Goal: Task Accomplishment & Management: Use online tool/utility

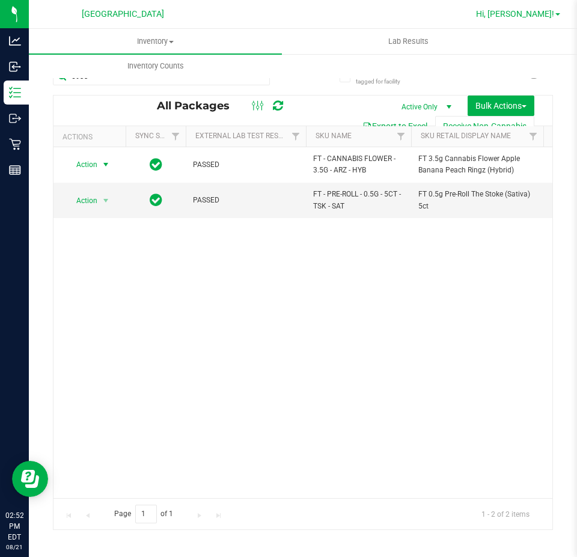
click at [544, 11] on span "Hi, [PERSON_NAME]!" at bounding box center [515, 14] width 78 height 10
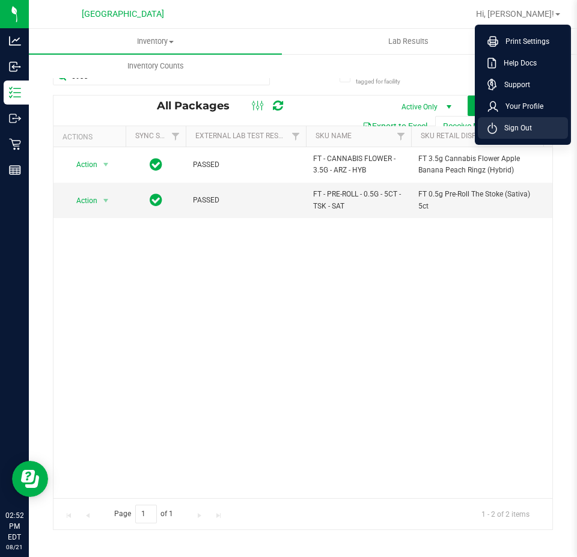
click at [520, 136] on li "Sign Out" at bounding box center [522, 128] width 90 height 22
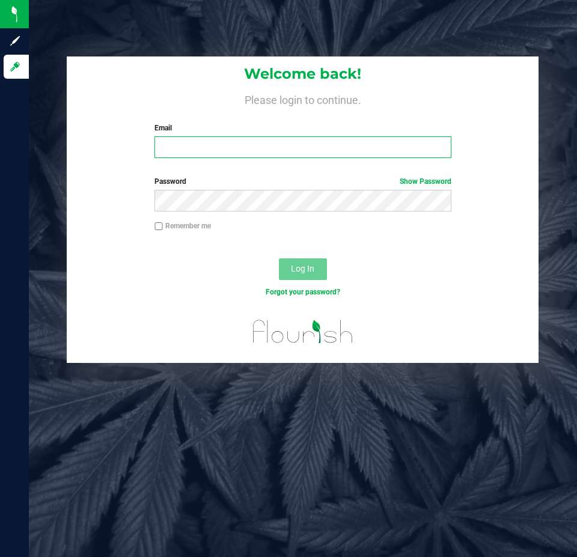
click at [264, 144] on input "Email" at bounding box center [302, 147] width 296 height 22
type input "[EMAIL_ADDRESS][DOMAIN_NAME]"
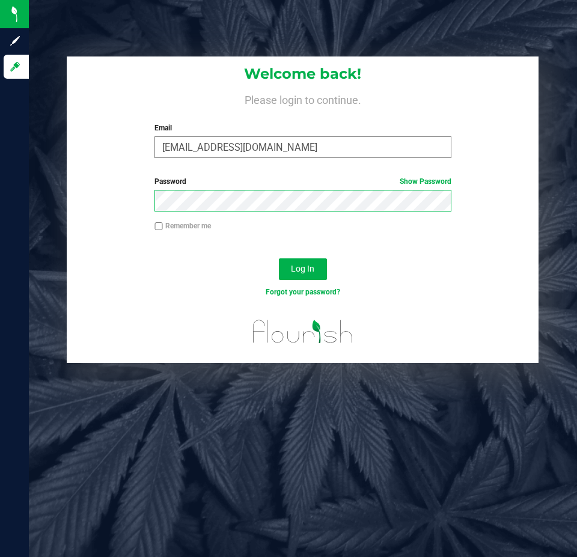
click at [279, 258] on button "Log In" at bounding box center [303, 269] width 48 height 22
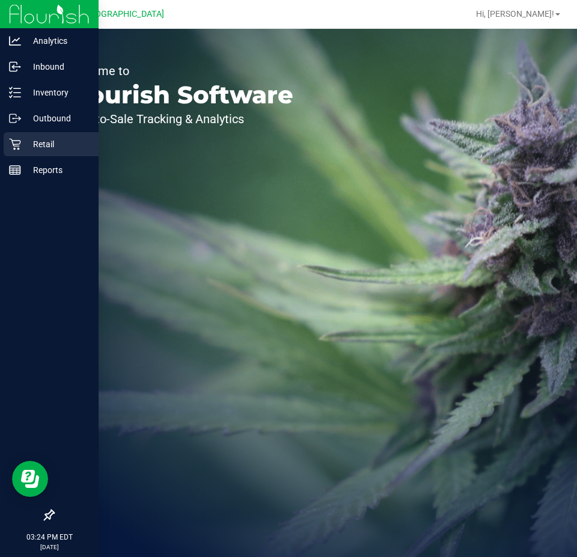
click at [29, 137] on p "Retail" at bounding box center [57, 144] width 72 height 14
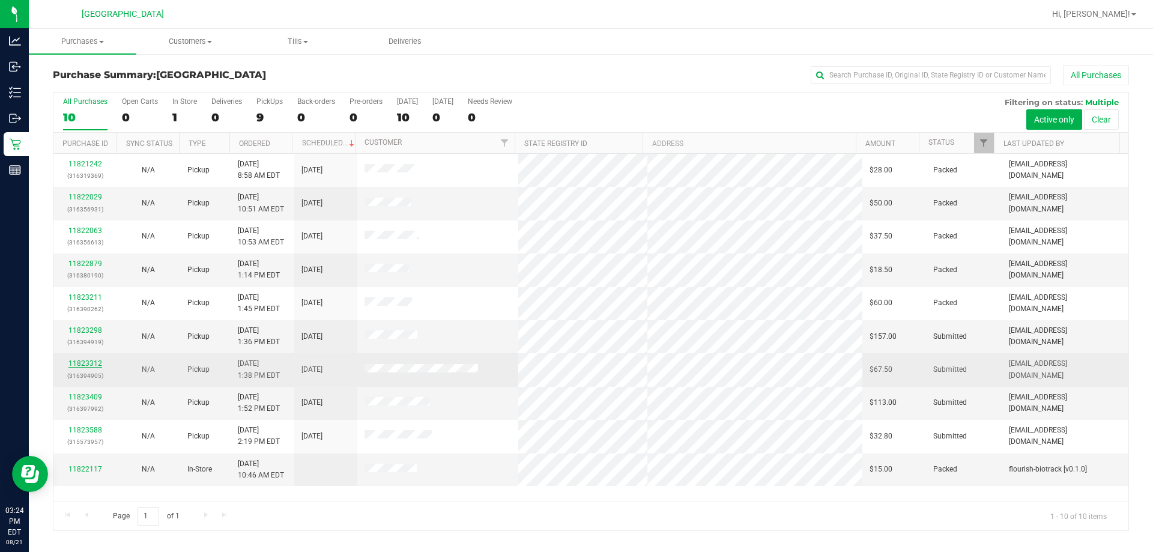
click at [85, 362] on link "11823312" at bounding box center [85, 363] width 34 height 8
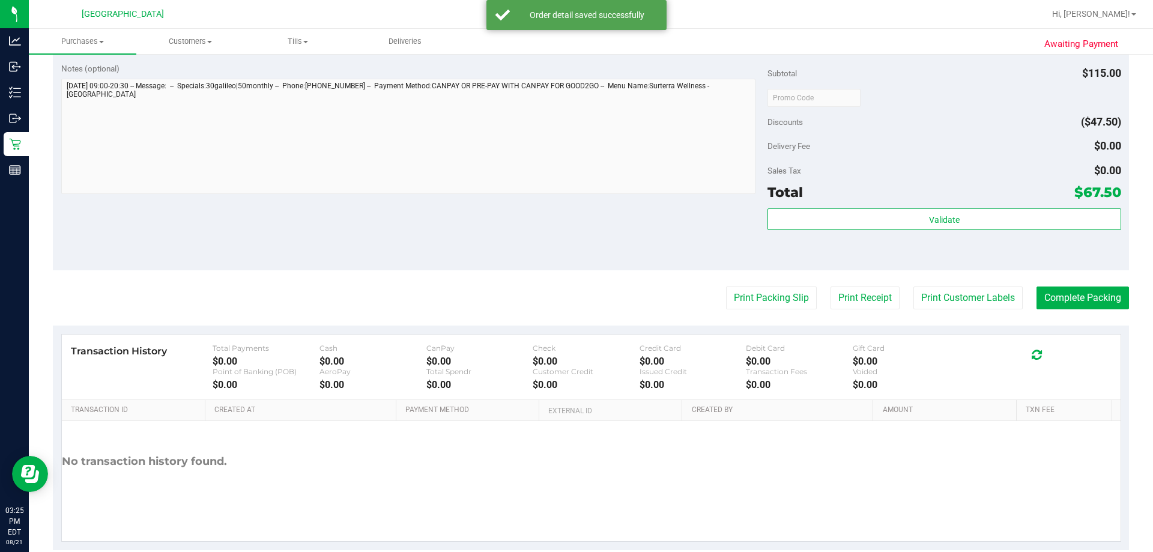
scroll to position [480, 0]
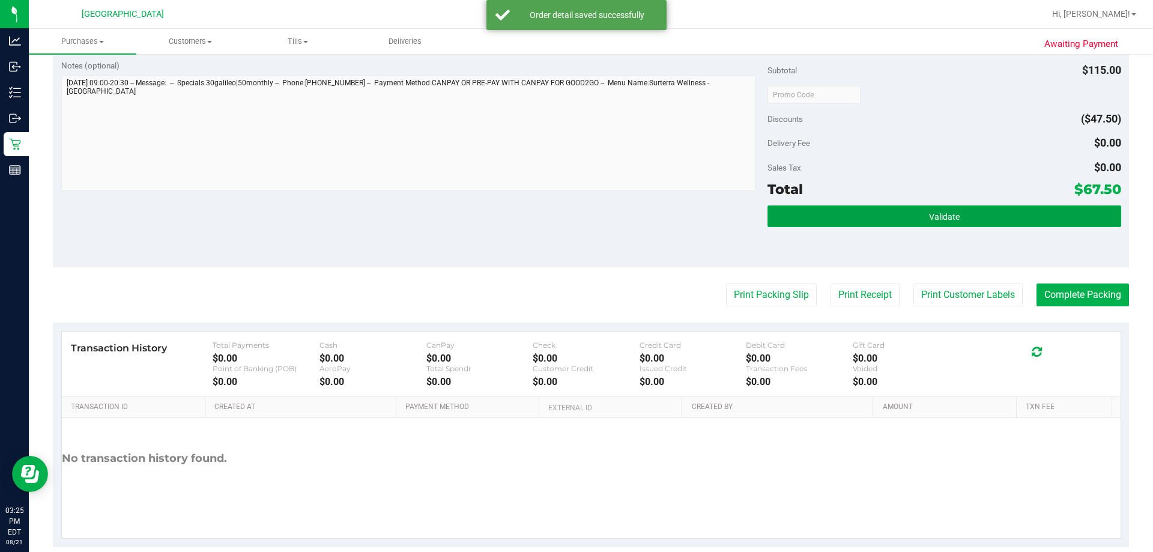
click at [576, 217] on button "Validate" at bounding box center [944, 216] width 353 height 22
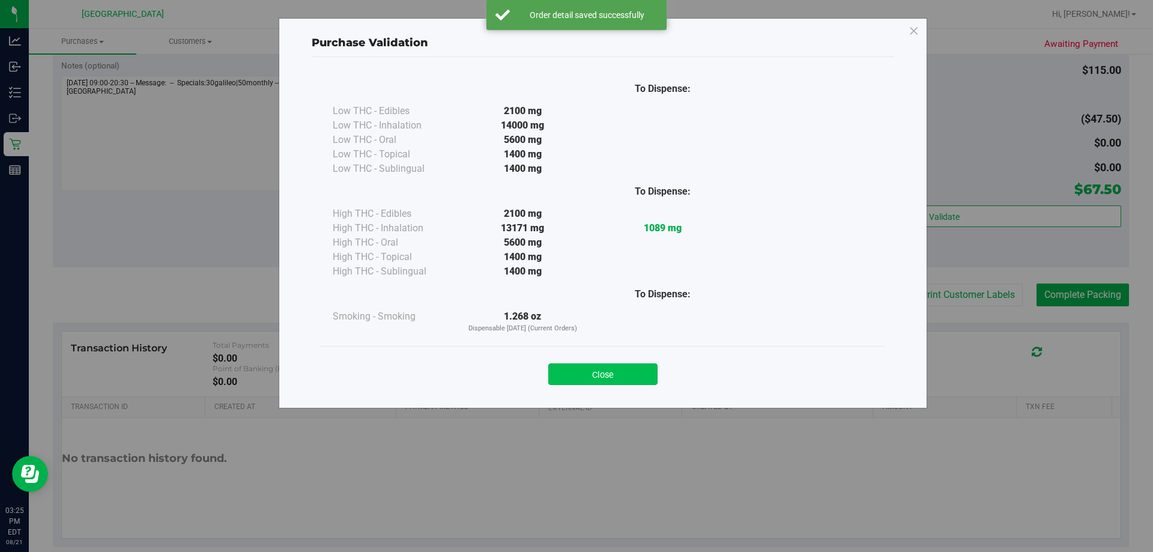
drag, startPoint x: 634, startPoint y: 384, endPoint x: 667, endPoint y: 373, distance: 35.3
click at [576, 383] on button "Close" at bounding box center [602, 374] width 109 height 22
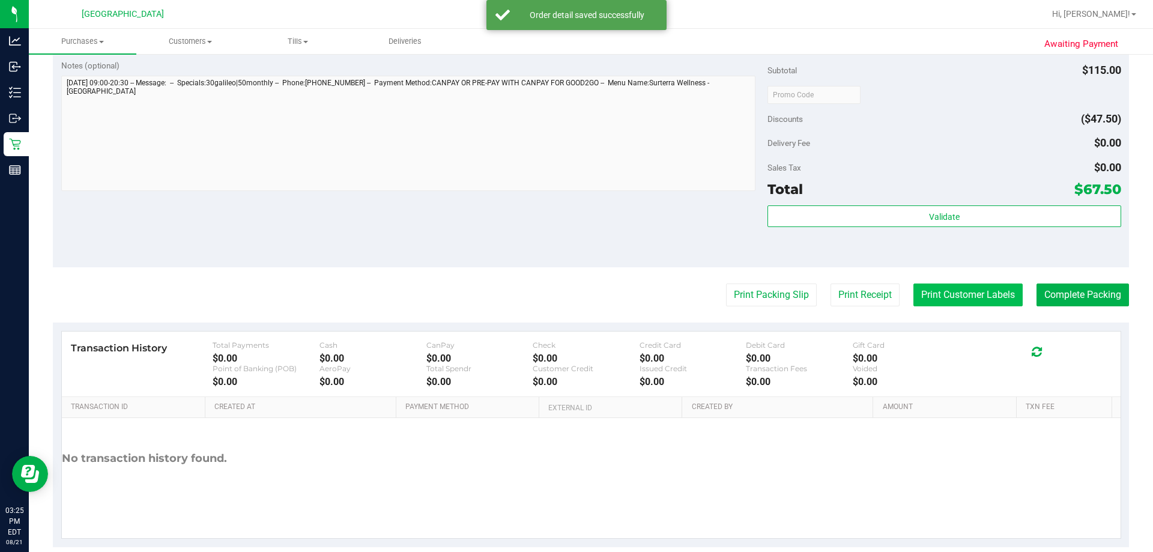
click at [576, 290] on button "Print Customer Labels" at bounding box center [967, 294] width 109 height 23
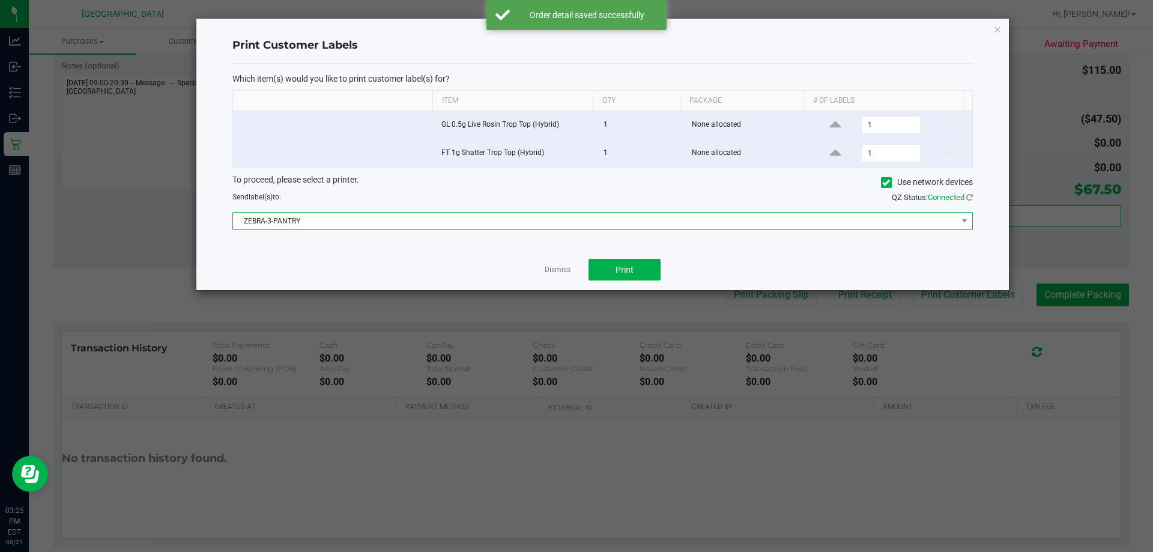
click at [576, 220] on span "ZEBRA-3-PANTRY" at bounding box center [595, 221] width 724 height 17
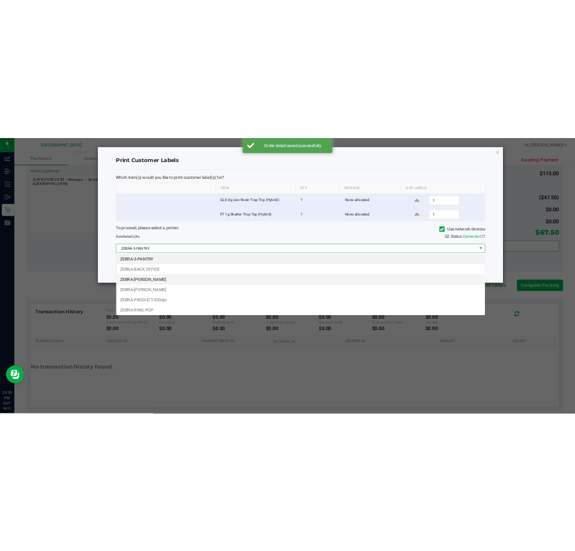
scroll to position [18, 740]
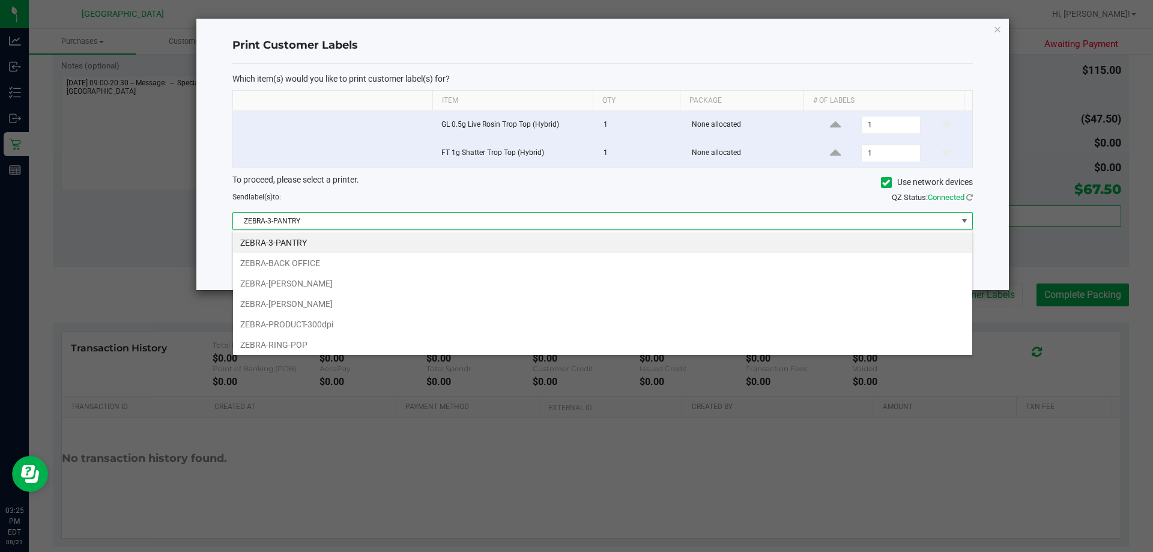
drag, startPoint x: 305, startPoint y: 343, endPoint x: 327, endPoint y: 317, distance: 33.7
click at [306, 343] on li "ZEBRA-RING-POP" at bounding box center [602, 345] width 739 height 20
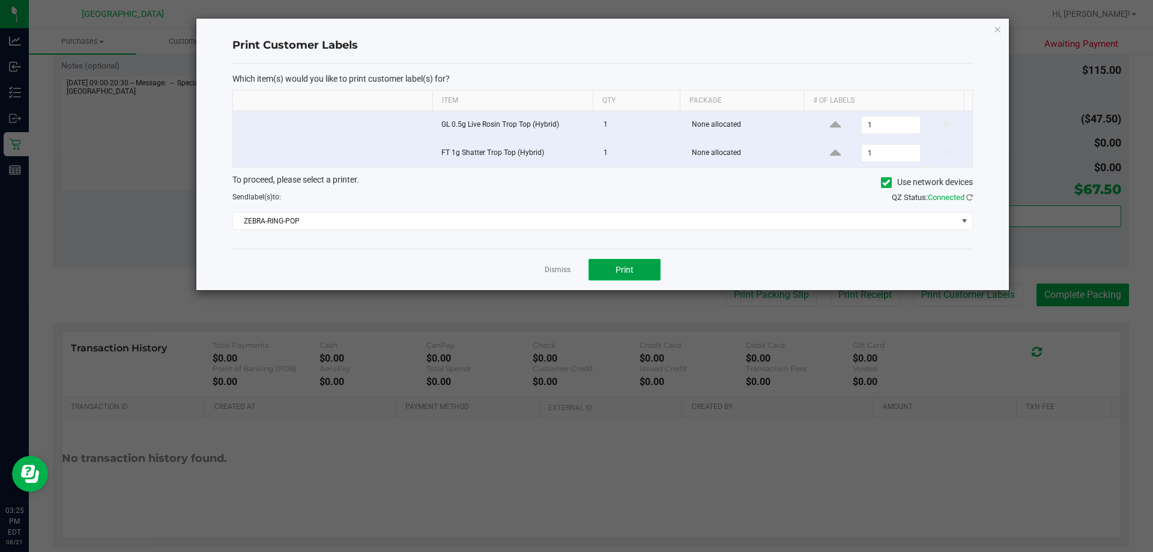
click at [576, 277] on button "Print" at bounding box center [625, 270] width 72 height 22
click at [552, 267] on link "Dismiss" at bounding box center [558, 270] width 26 height 10
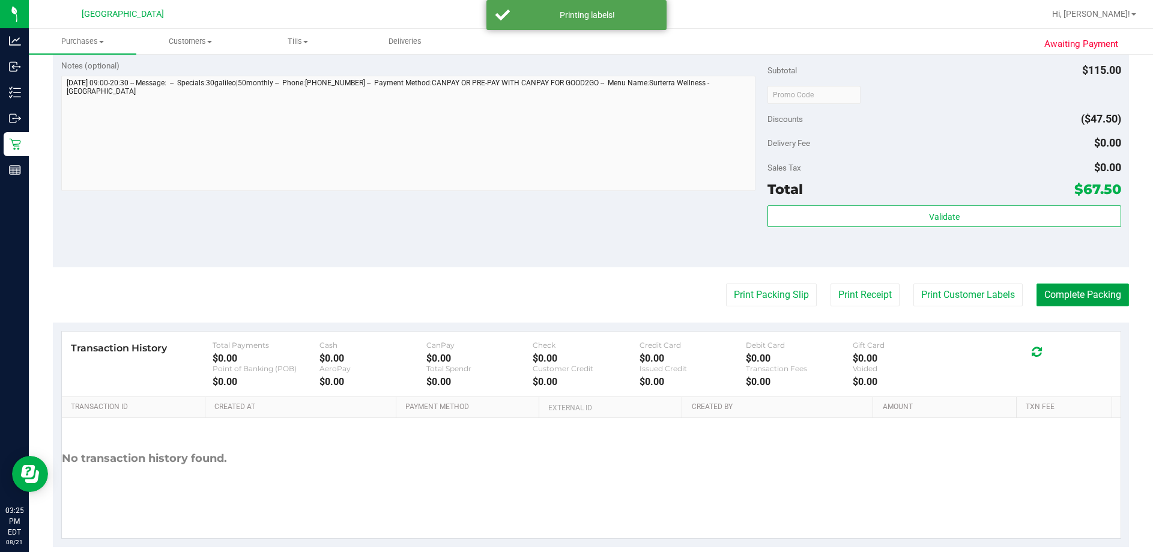
click at [576, 291] on button "Complete Packing" at bounding box center [1083, 294] width 92 height 23
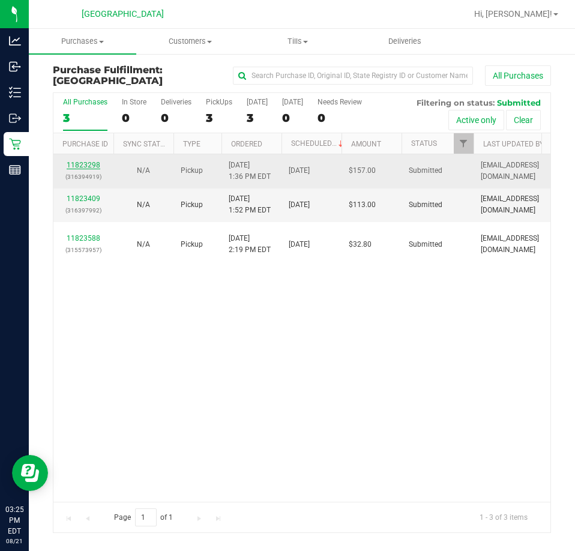
click at [91, 168] on link "11823298" at bounding box center [84, 165] width 34 height 8
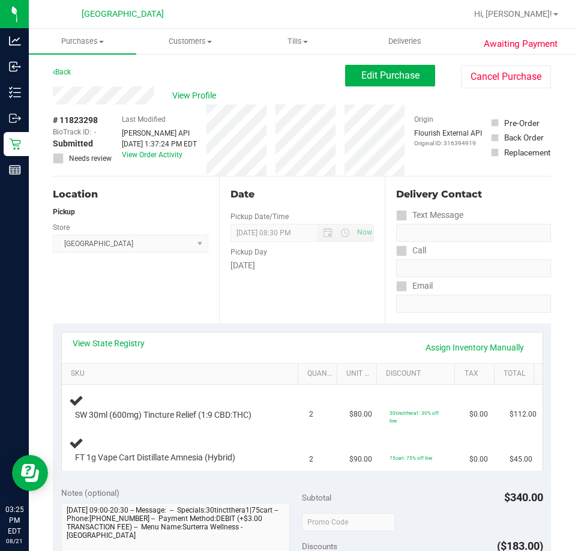
click at [133, 248] on span "[GEOGRAPHIC_DATA] WC Select Store [PERSON_NAME][GEOGRAPHIC_DATA] [PERSON_NAME][…" at bounding box center [131, 244] width 156 height 18
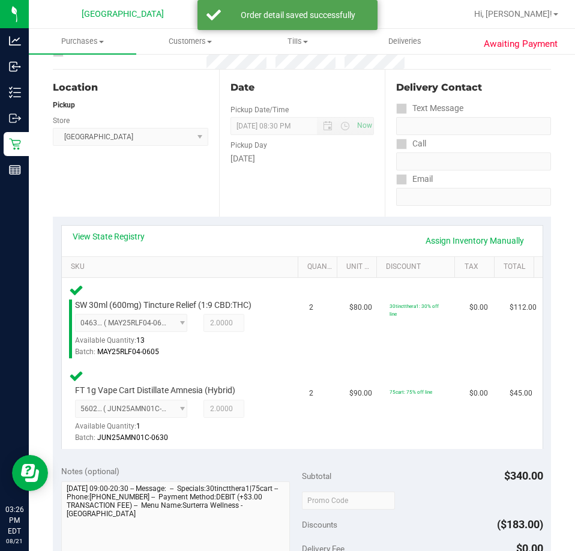
scroll to position [360, 0]
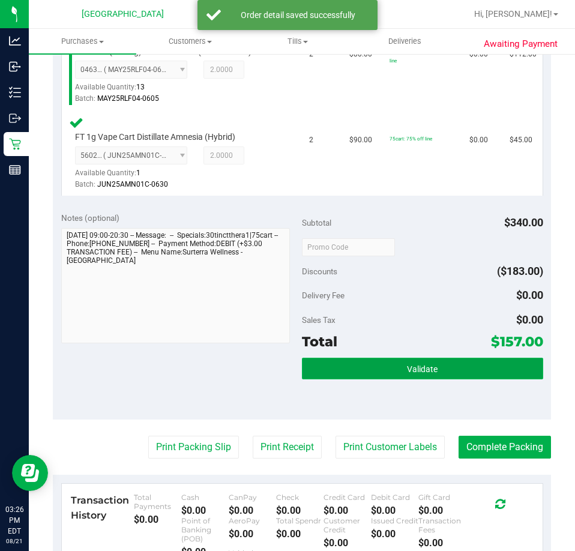
click at [364, 369] on button "Validate" at bounding box center [422, 369] width 241 height 22
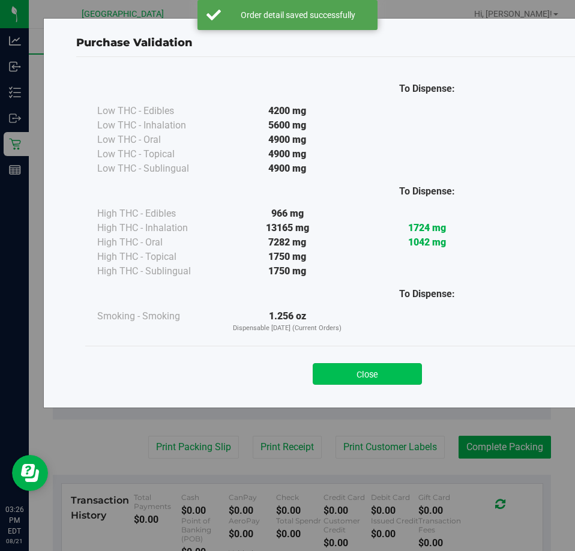
click at [365, 371] on button "Close" at bounding box center [367, 374] width 109 height 22
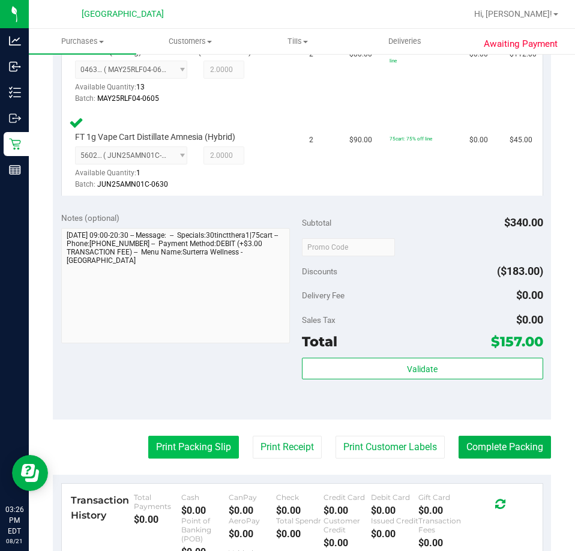
click at [190, 447] on button "Print Packing Slip" at bounding box center [193, 447] width 91 height 23
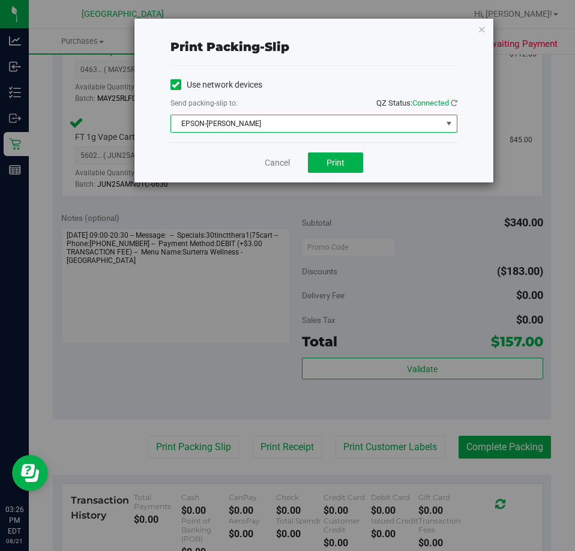
click at [326, 117] on span "EPSON-[PERSON_NAME]" at bounding box center [306, 123] width 271 height 17
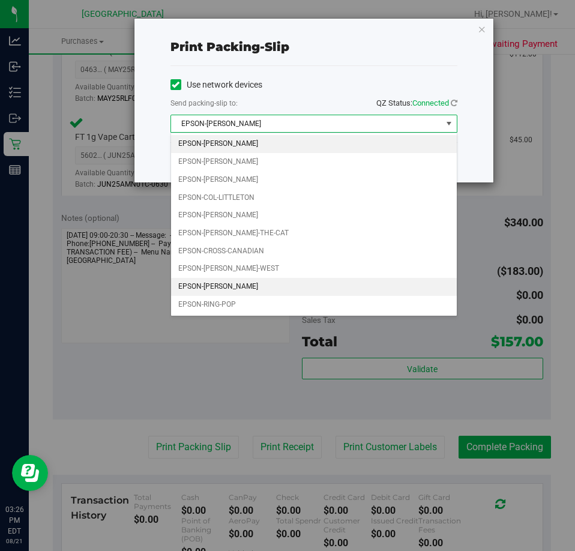
click at [226, 283] on li "EPSON-[PERSON_NAME]" at bounding box center [314, 287] width 286 height 18
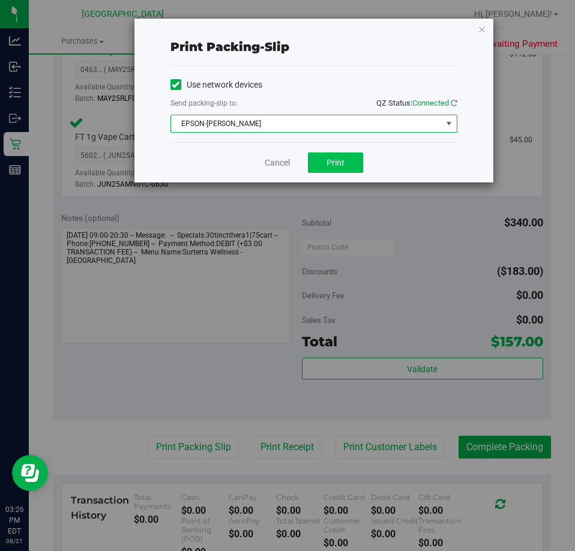
click at [362, 158] on div "Cancel Print" at bounding box center [314, 162] width 287 height 40
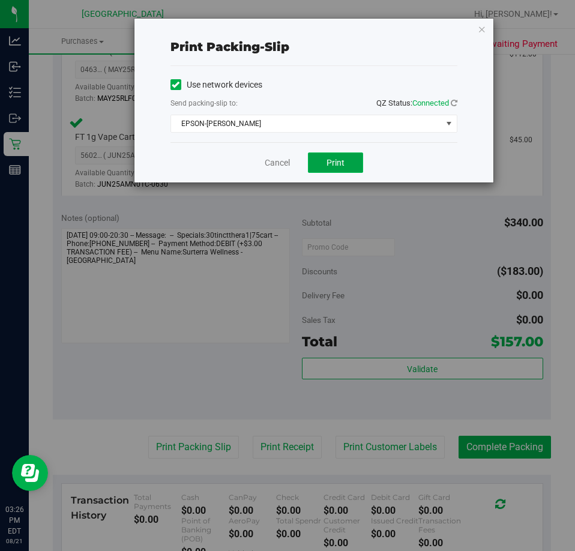
click at [354, 159] on button "Print" at bounding box center [335, 163] width 55 height 20
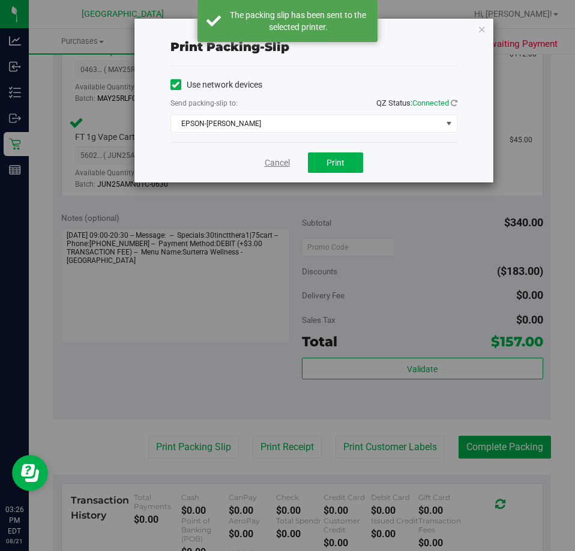
click at [269, 164] on link "Cancel" at bounding box center [277, 163] width 25 height 13
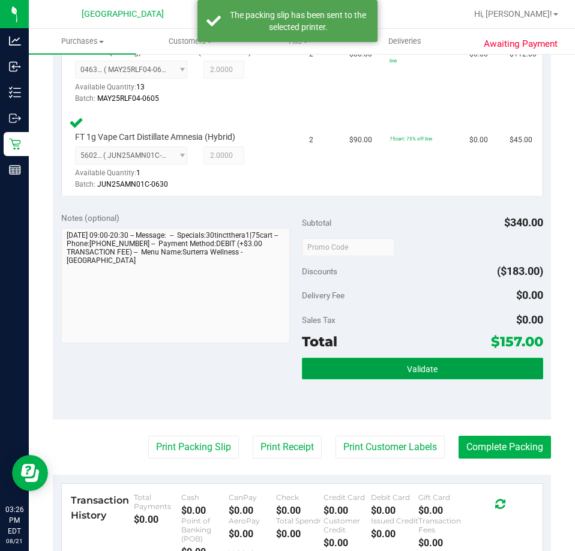
click at [375, 363] on button "Validate" at bounding box center [422, 369] width 241 height 22
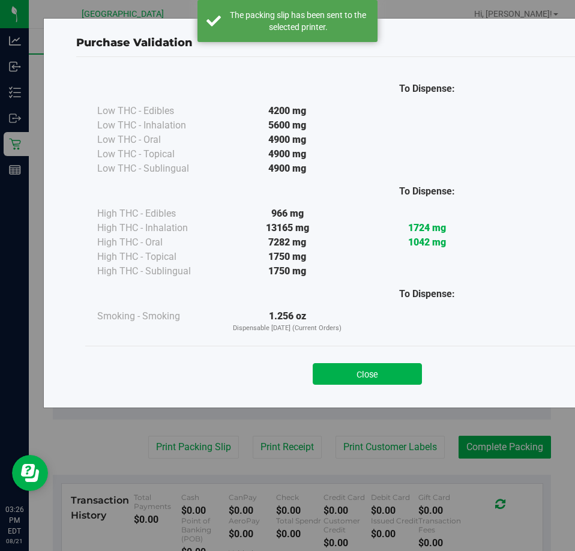
click at [393, 368] on button "Close" at bounding box center [367, 374] width 109 height 22
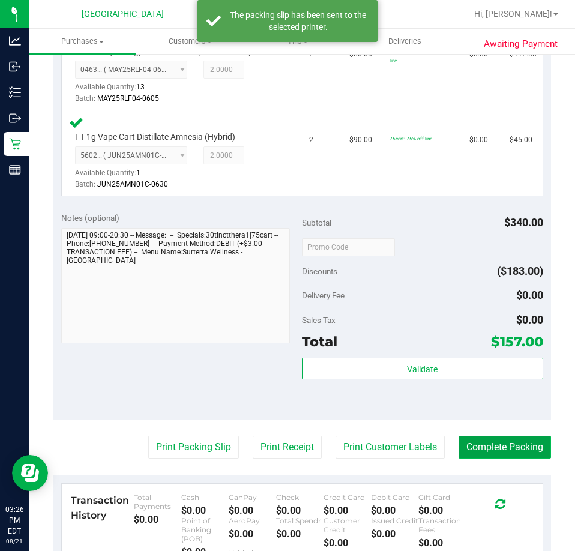
click at [500, 442] on button "Complete Packing" at bounding box center [505, 447] width 92 height 23
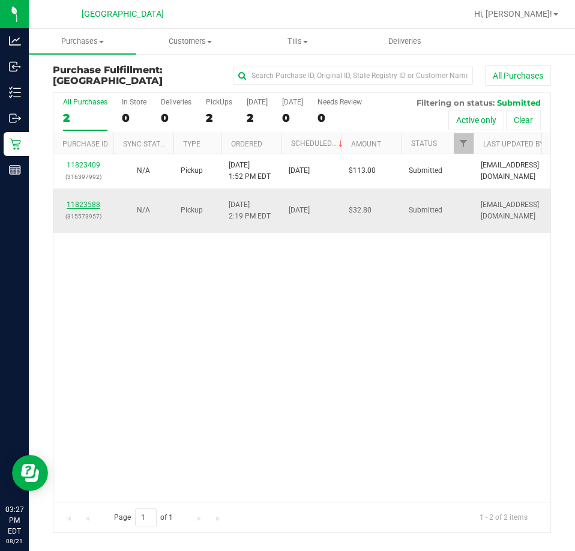
click at [98, 201] on link "11823588" at bounding box center [84, 205] width 34 height 8
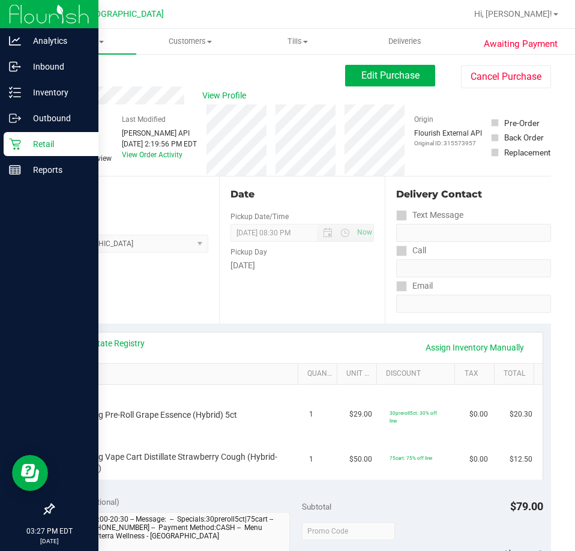
click at [24, 144] on p "Retail" at bounding box center [57, 144] width 72 height 14
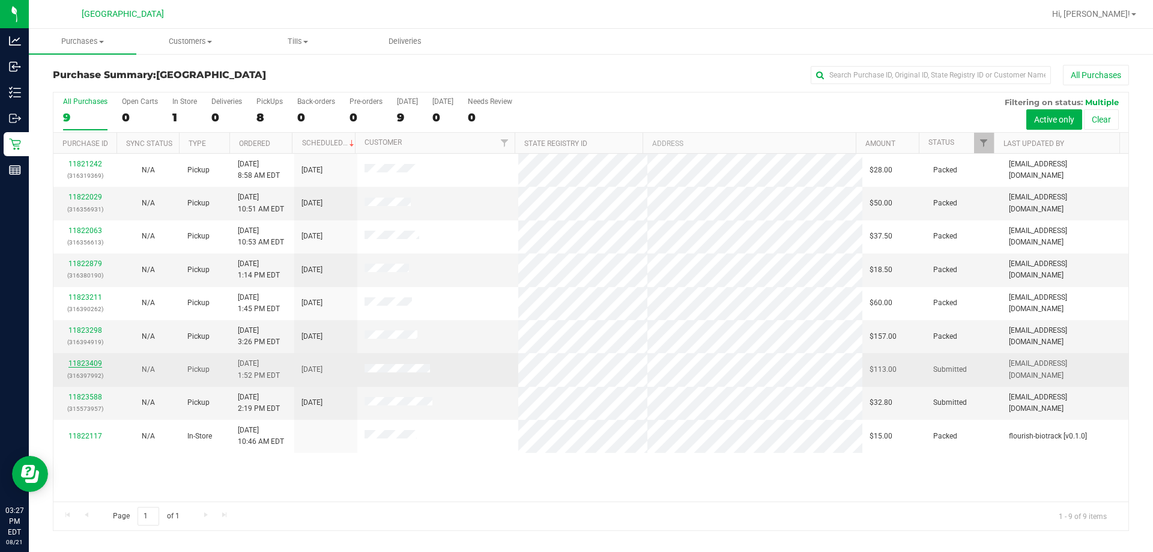
click at [88, 360] on link "11823409" at bounding box center [85, 363] width 34 height 8
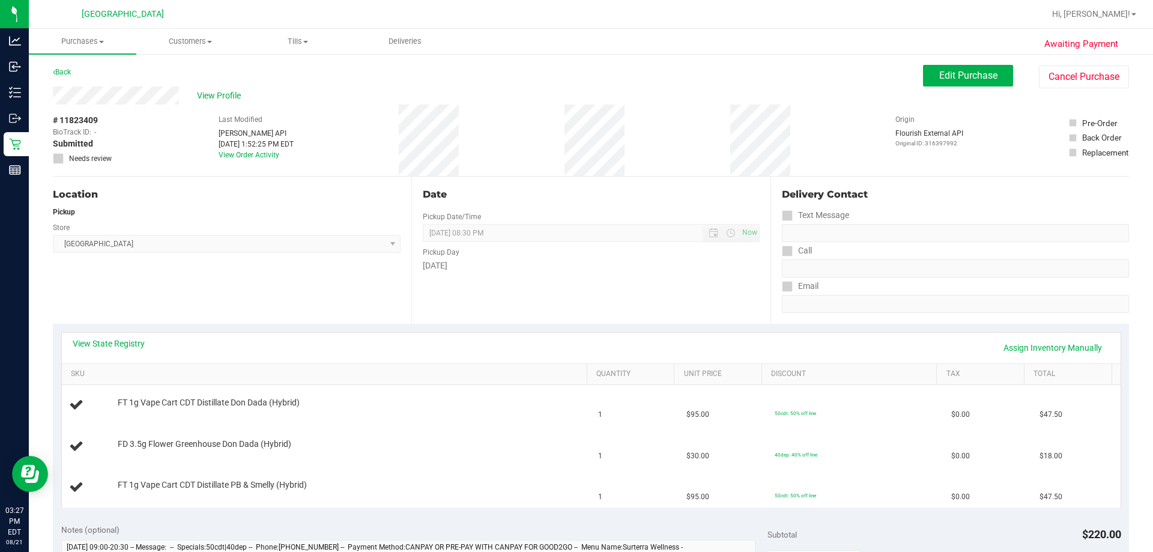
click at [332, 258] on div "Location Pickup Store [GEOGRAPHIC_DATA] WC Select Store [PERSON_NAME][GEOGRAPHI…" at bounding box center [232, 250] width 359 height 147
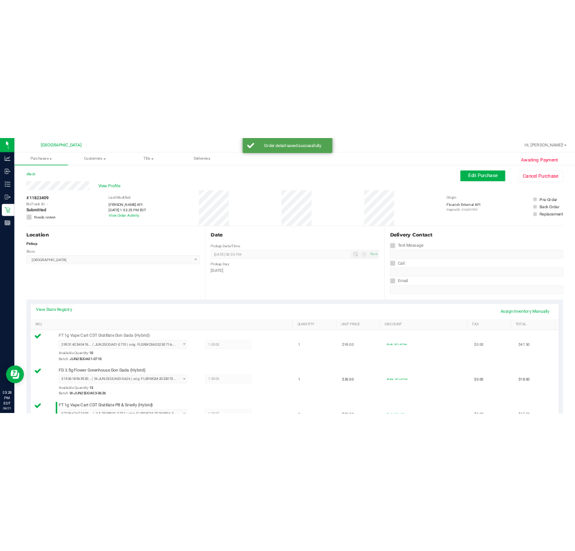
scroll to position [360, 0]
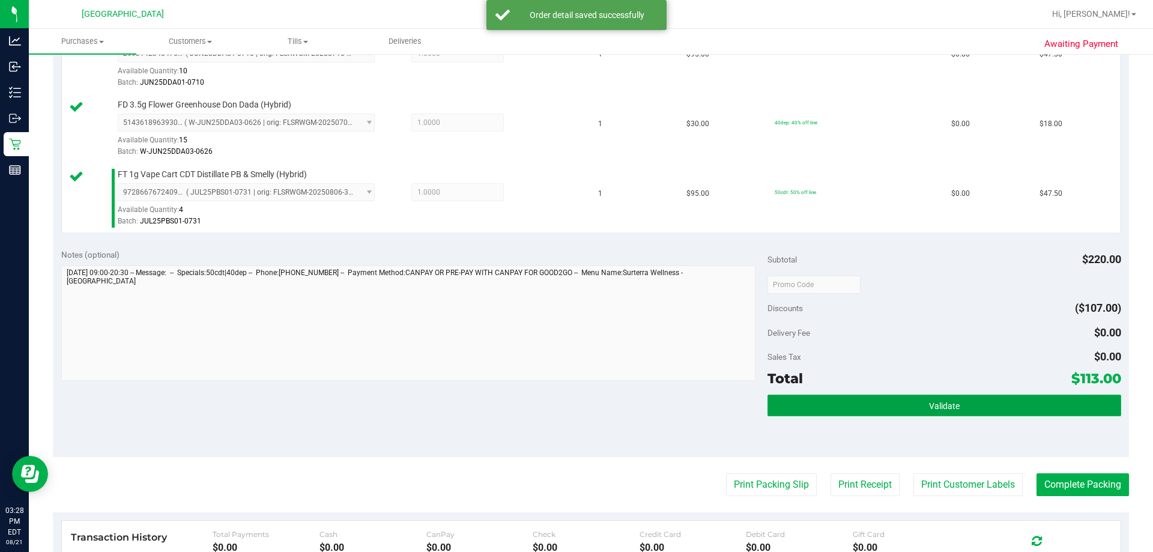
click at [576, 399] on button "Validate" at bounding box center [944, 406] width 353 height 22
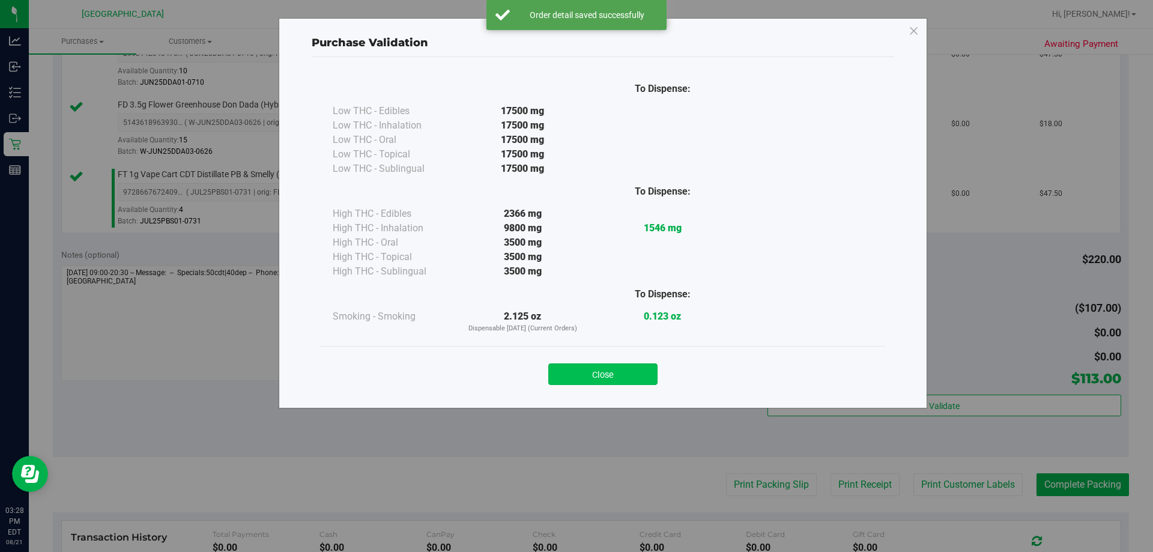
click at [576, 371] on button "Close" at bounding box center [602, 374] width 109 height 22
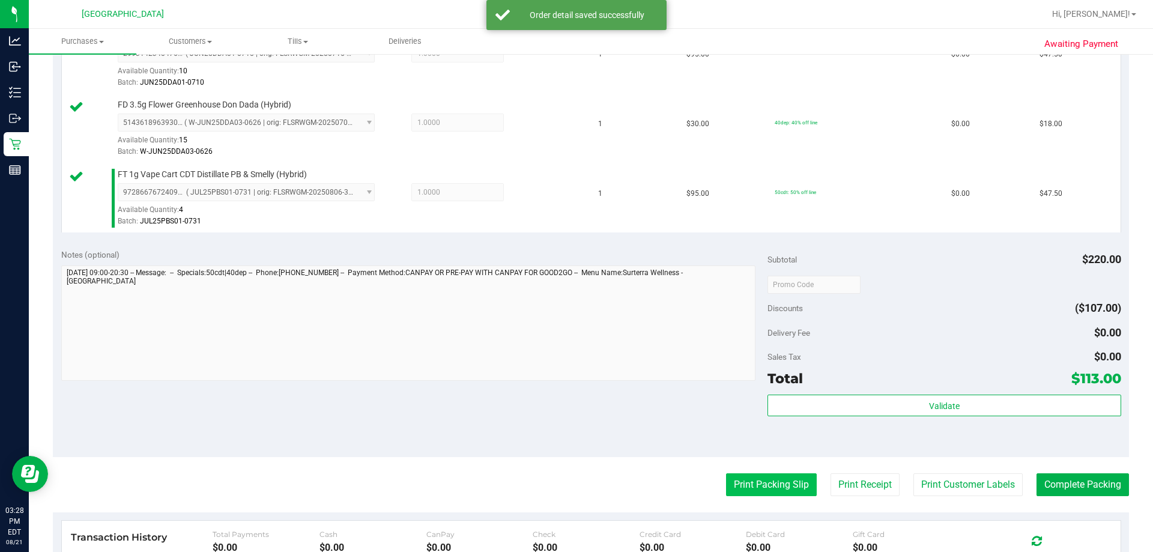
click at [576, 473] on button "Print Packing Slip" at bounding box center [771, 484] width 91 height 23
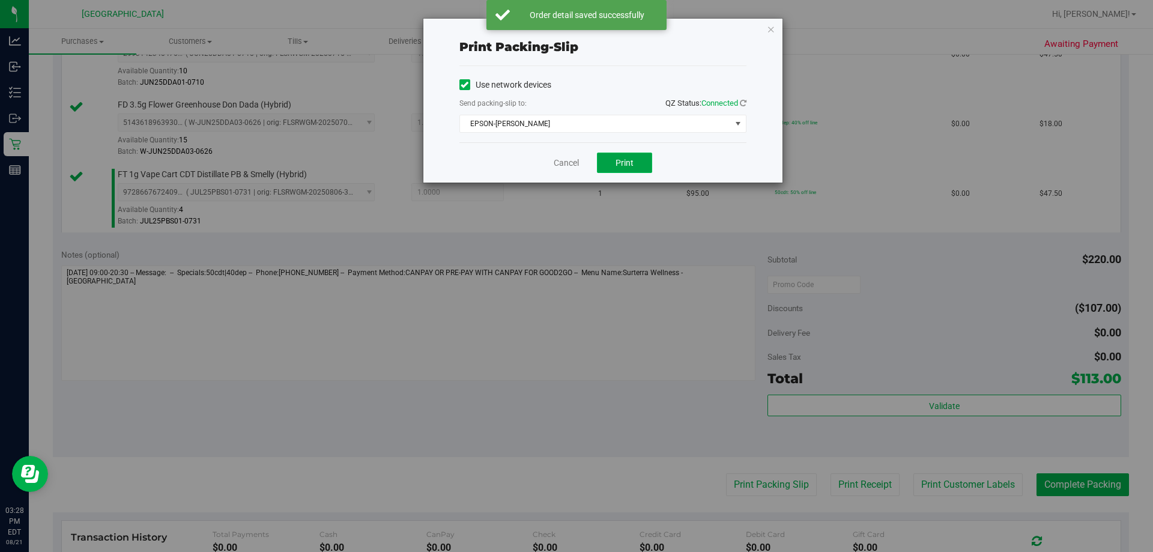
click at [576, 155] on button "Print" at bounding box center [624, 163] width 55 height 20
click at [568, 166] on link "Cancel" at bounding box center [566, 163] width 25 height 13
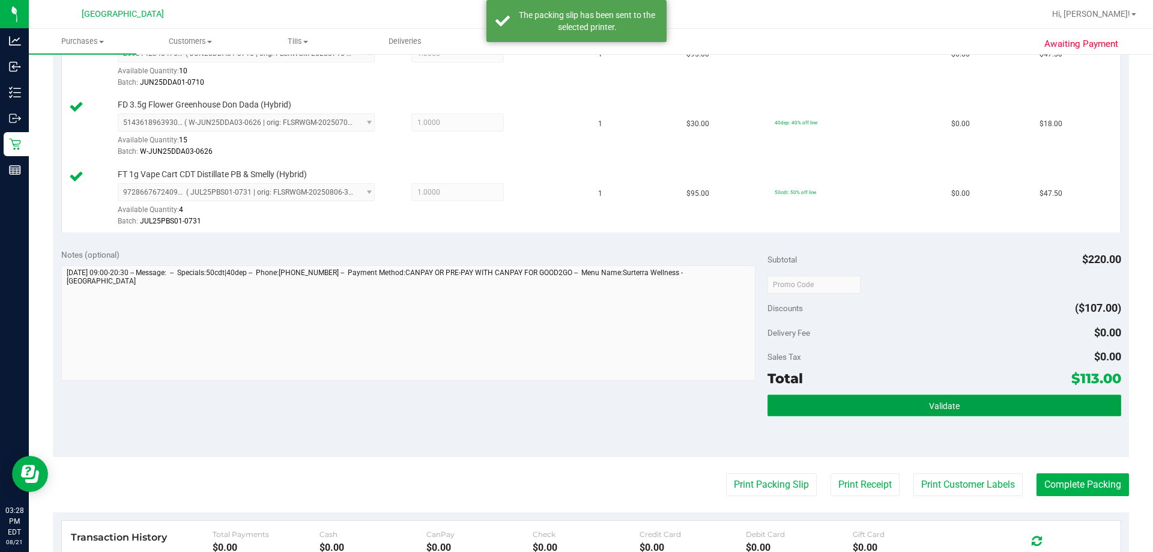
click at [576, 406] on button "Validate" at bounding box center [944, 406] width 353 height 22
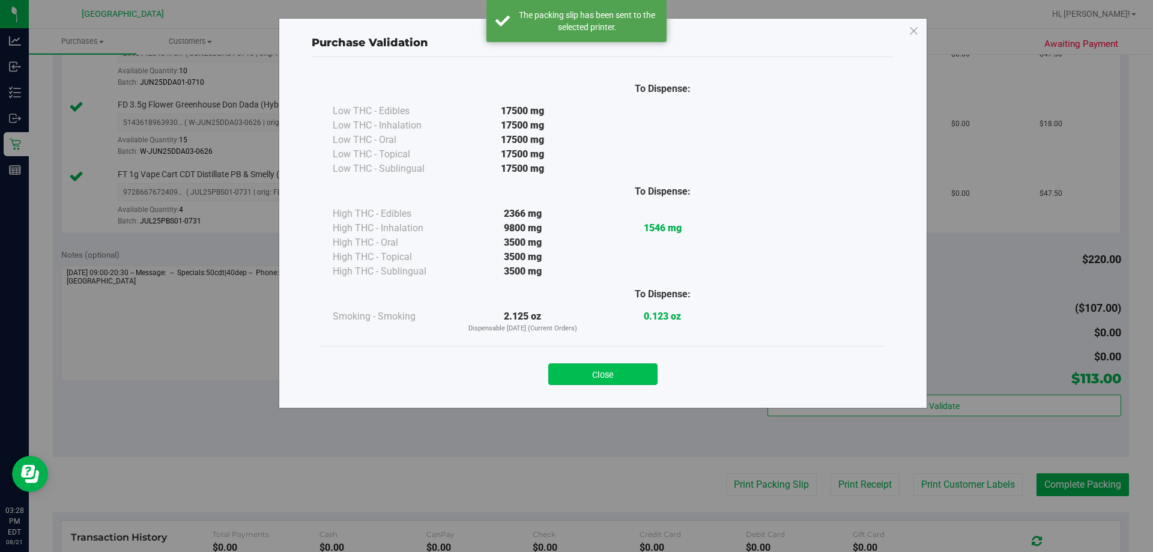
click at [576, 378] on button "Close" at bounding box center [602, 374] width 109 height 22
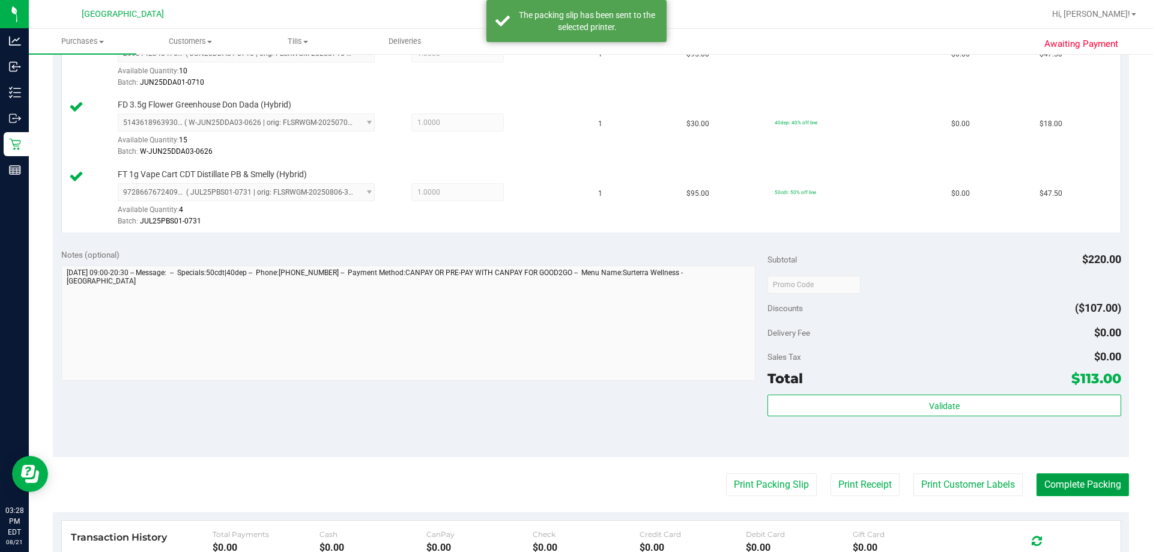
drag, startPoint x: 1038, startPoint y: 481, endPoint x: 1024, endPoint y: 452, distance: 32.2
click at [576, 482] on button "Complete Packing" at bounding box center [1083, 484] width 92 height 23
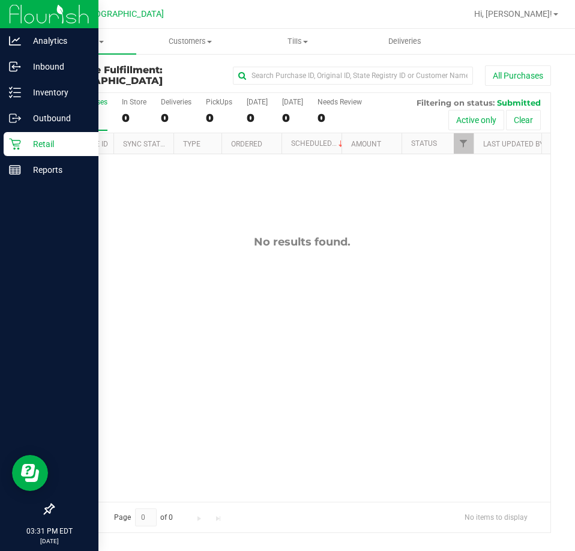
click at [28, 18] on img at bounding box center [49, 14] width 80 height 28
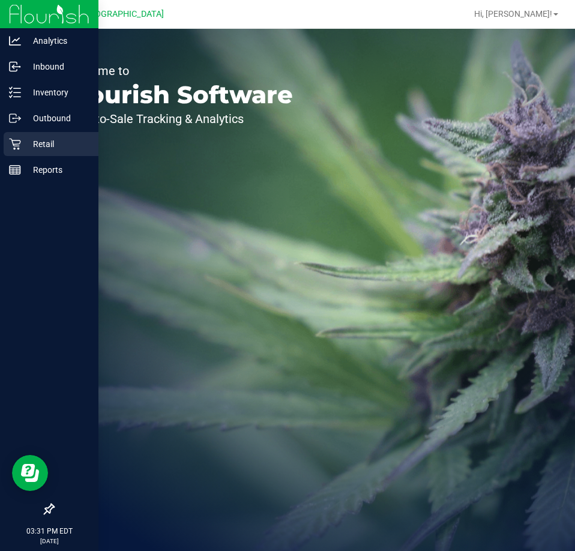
click at [63, 150] on p "Retail" at bounding box center [57, 144] width 72 height 14
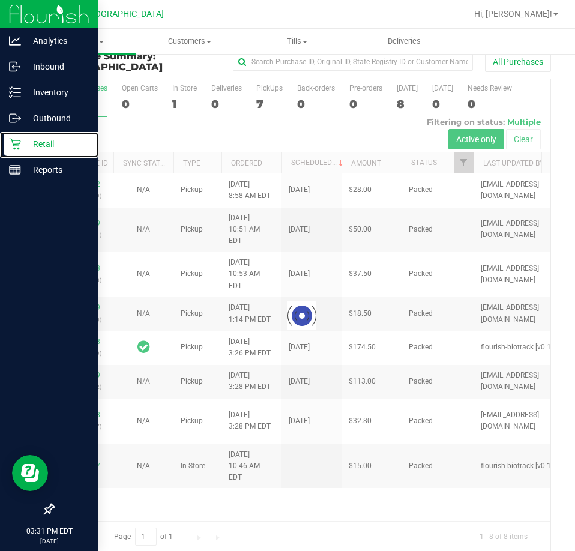
scroll to position [27, 0]
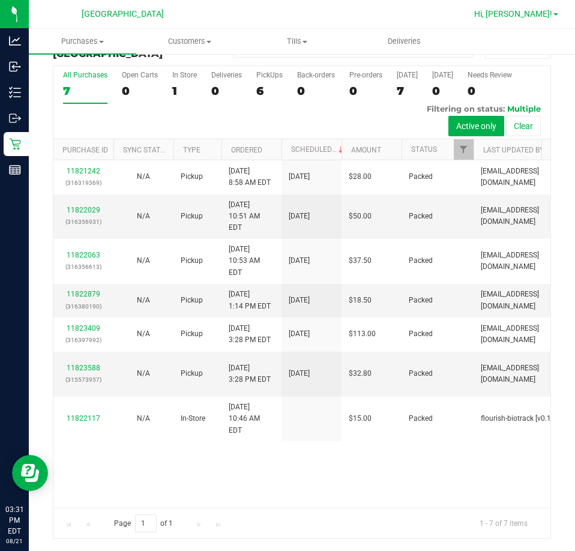
click at [533, 17] on span "Hi, [PERSON_NAME]!" at bounding box center [513, 14] width 78 height 10
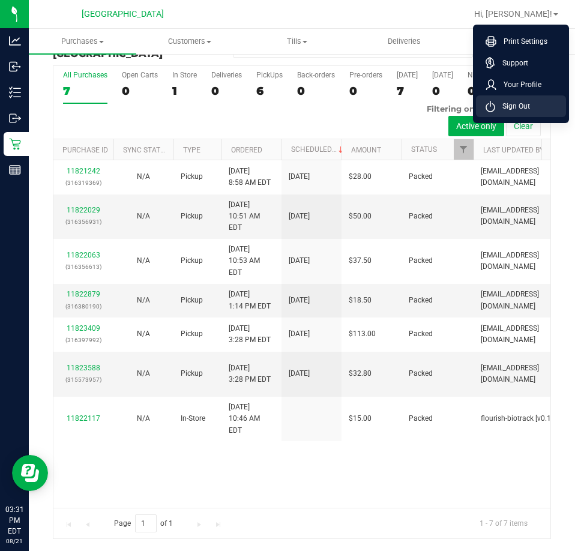
click at [522, 115] on li "Sign Out" at bounding box center [521, 106] width 90 height 22
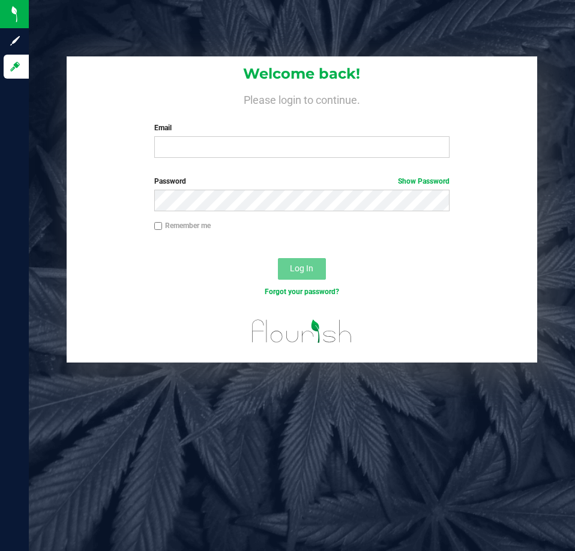
click at [205, 162] on div "Welcome back! Please login to continue. Email Required Please format your email…" at bounding box center [302, 111] width 470 height 111
click at [213, 144] on input "Email" at bounding box center [301, 147] width 295 height 22
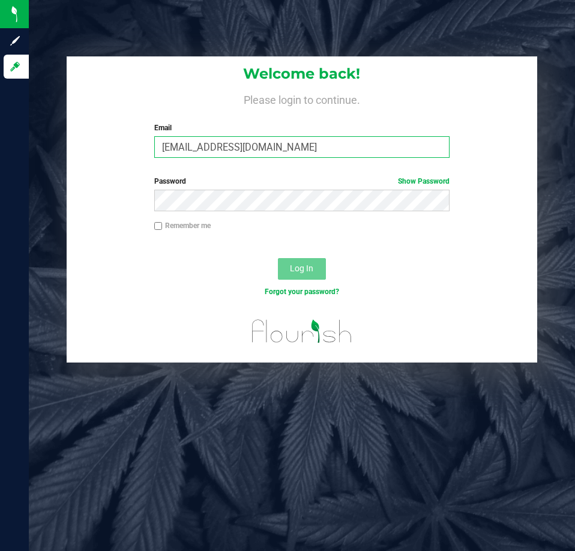
type input "[EMAIL_ADDRESS][DOMAIN_NAME]"
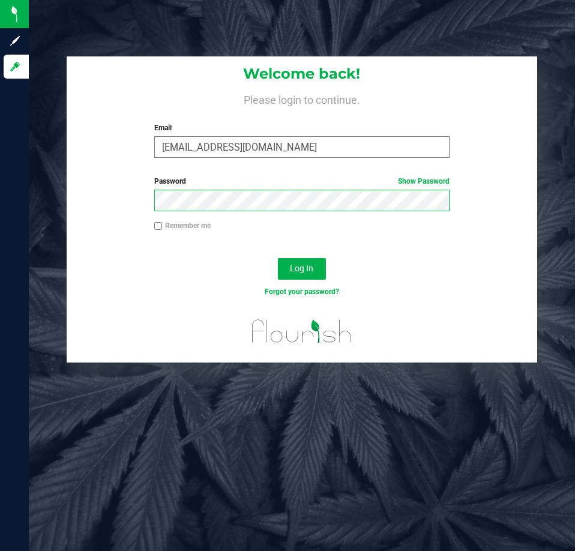
click at [278, 258] on button "Log In" at bounding box center [302, 269] width 48 height 22
